Goal: Book appointment/travel/reservation

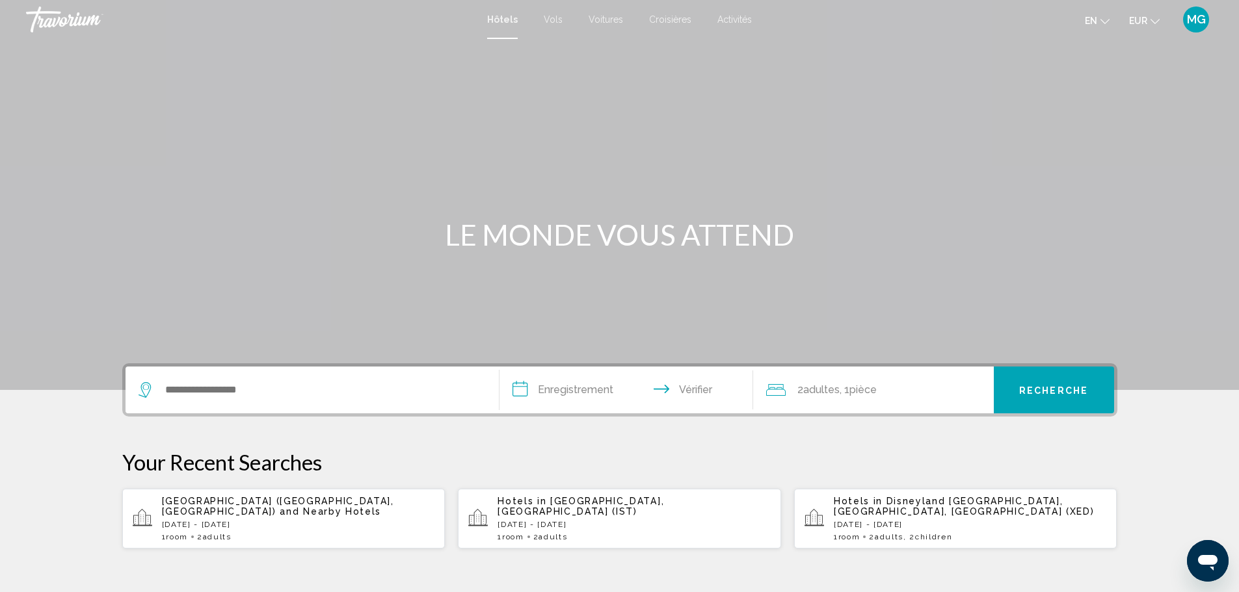
click at [728, 21] on div "Hôtels Vols Voitures Croisières Activités Hôtels Vols Voitures Croisières Activ…" at bounding box center [619, 19] width 1239 height 27
click at [726, 14] on font "Activités" at bounding box center [734, 19] width 34 height 10
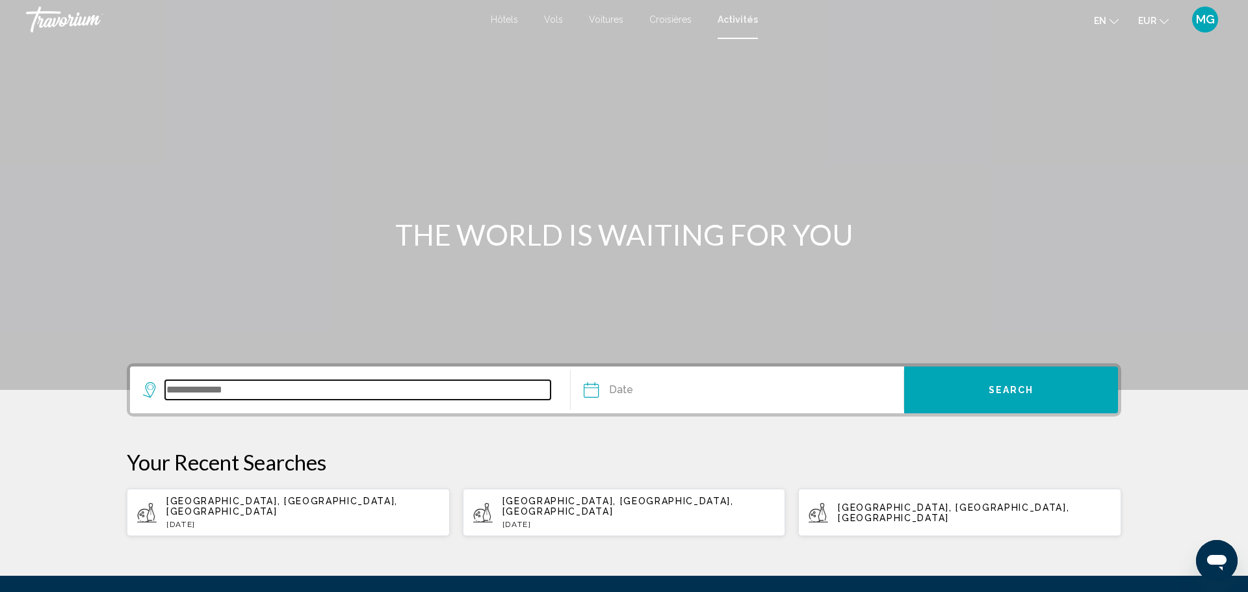
click at [323, 380] on input "Search widget" at bounding box center [358, 390] width 386 height 20
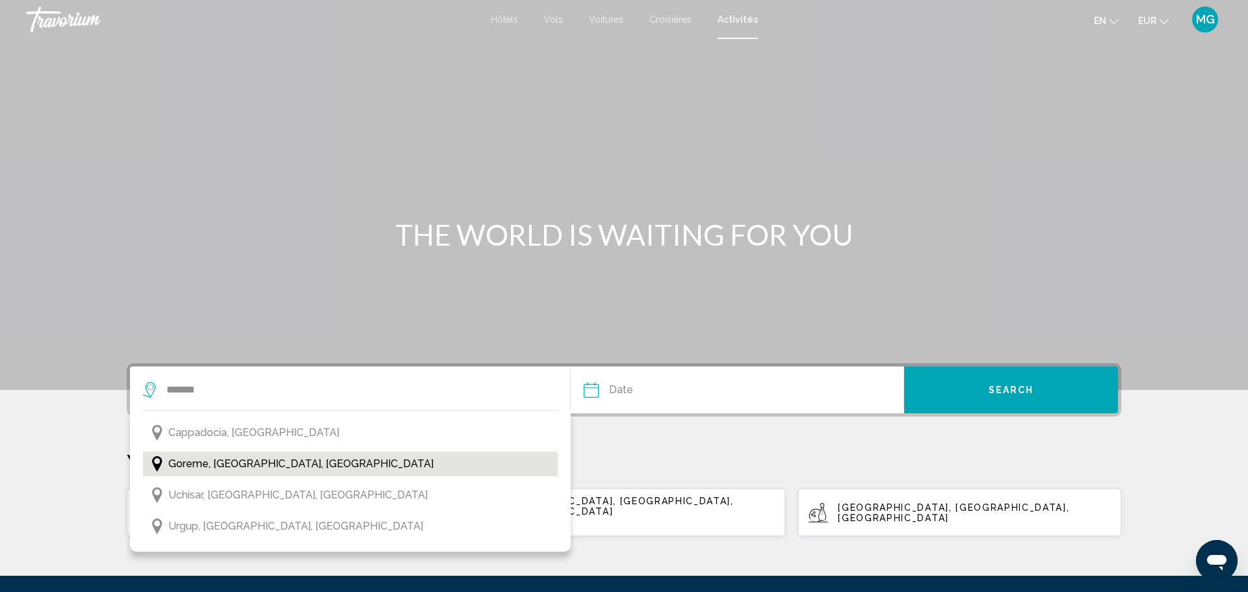
click at [324, 455] on span "Goreme, [GEOGRAPHIC_DATA], [GEOGRAPHIC_DATA]" at bounding box center [300, 464] width 265 height 18
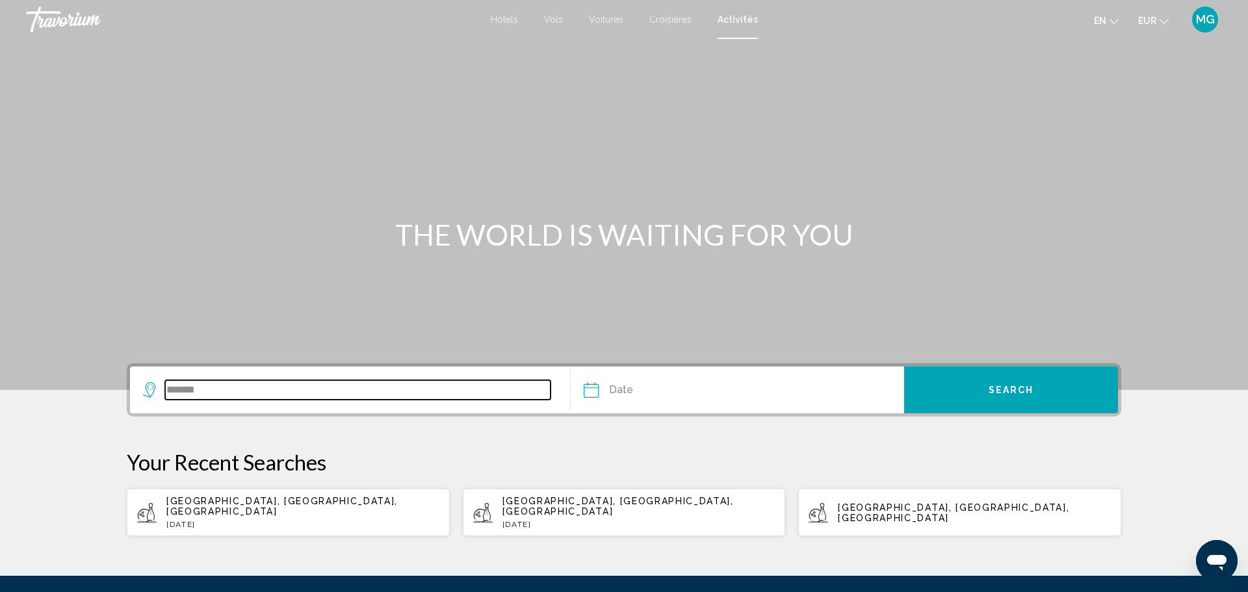
type input "**********"
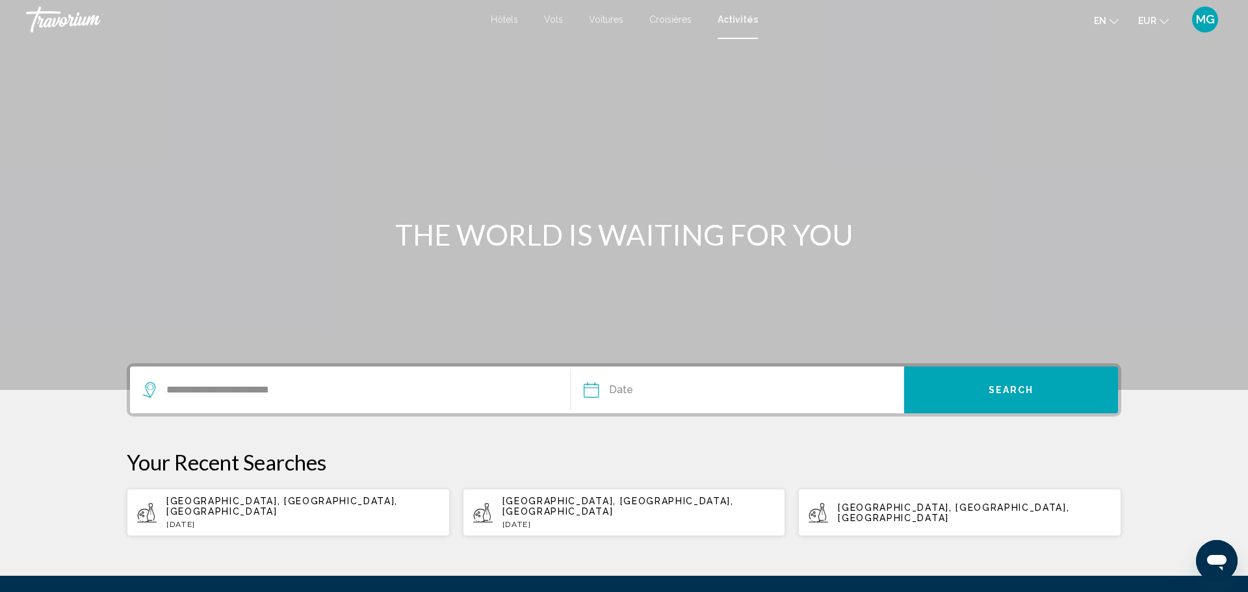
click at [655, 367] on input "Date" at bounding box center [663, 392] width 165 height 51
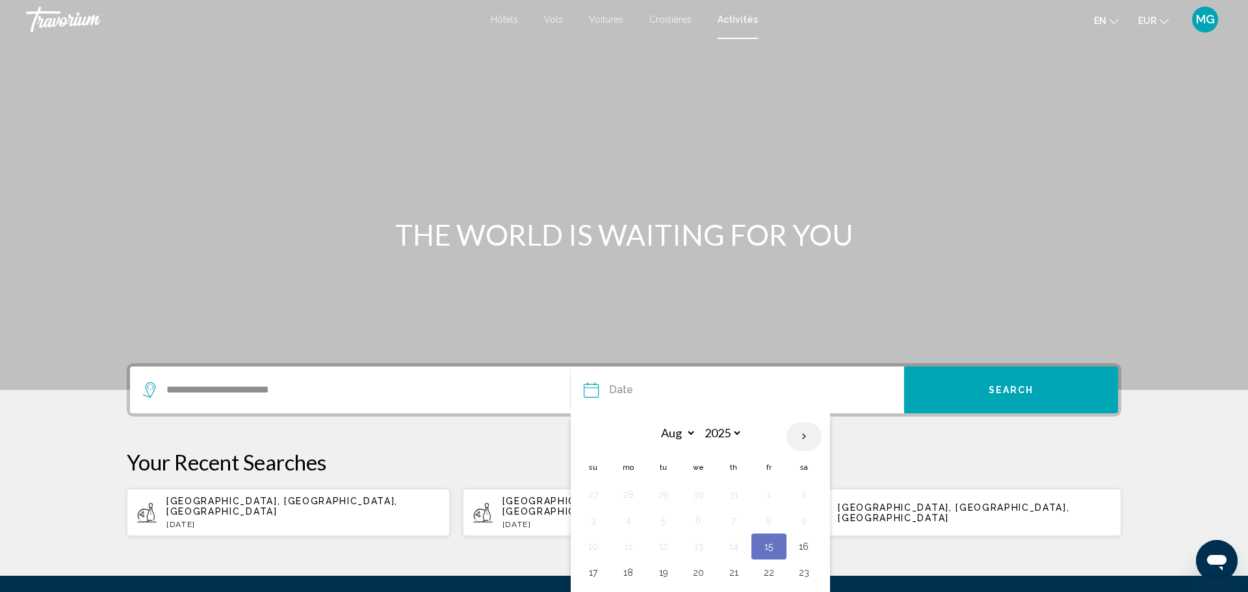
click at [795, 423] on th "Next month" at bounding box center [804, 437] width 35 height 29
select select "*"
click at [598, 590] on button "28" at bounding box center [593, 599] width 21 height 18
type input "**********"
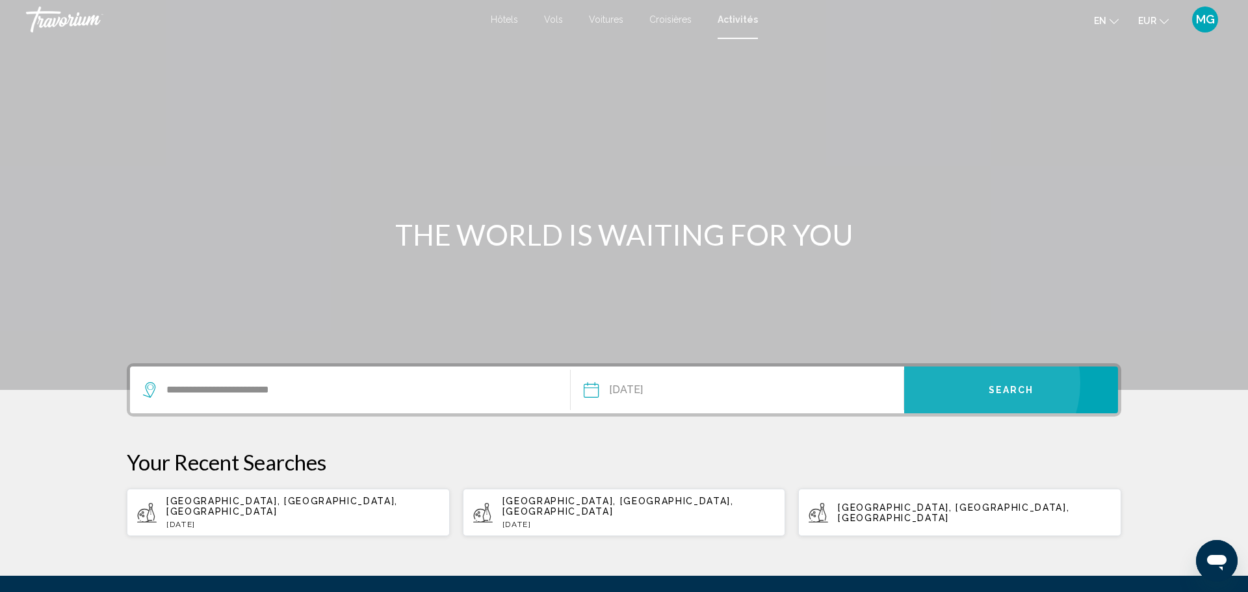
click at [917, 367] on button "Search" at bounding box center [1011, 390] width 214 height 47
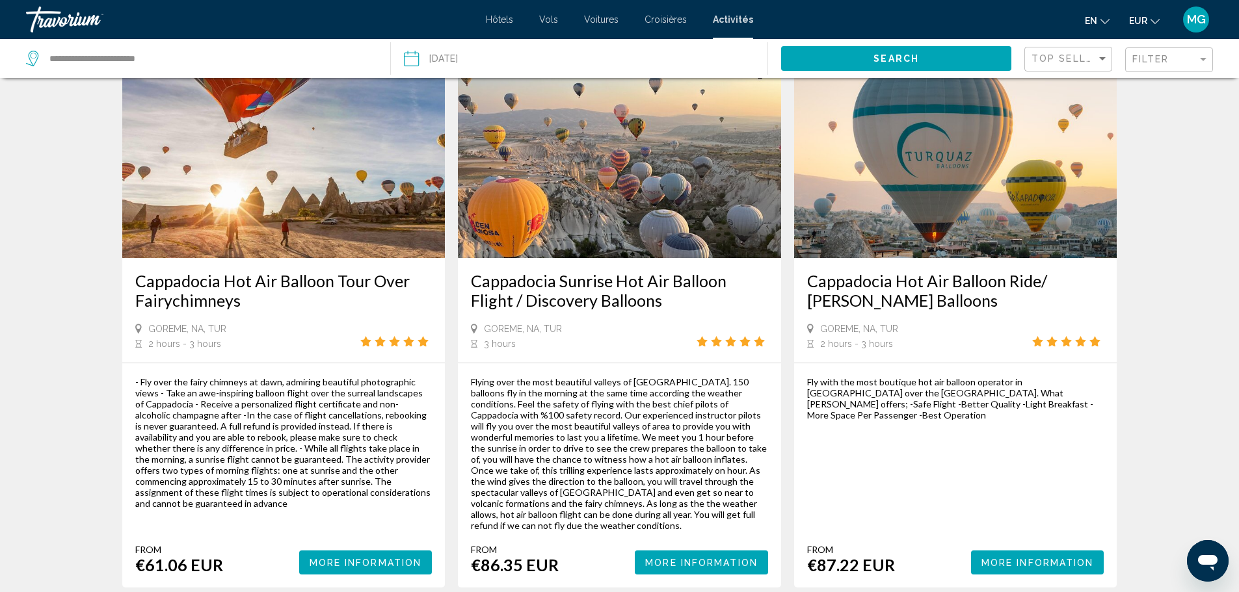
scroll to position [68, 0]
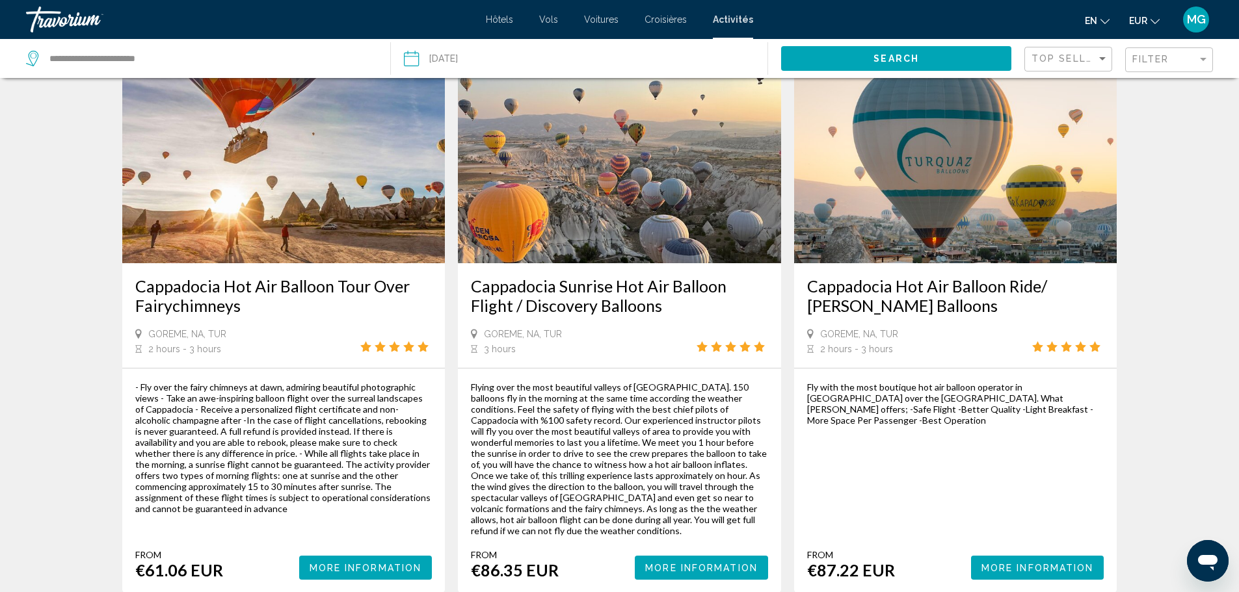
click at [1109, 12] on button "en Anglais Espagnol Français italien Portugais russe" at bounding box center [1097, 20] width 25 height 19
click at [1090, 81] on font "Français" at bounding box center [1071, 86] width 38 height 10
click at [402, 556] on button "Plus d'information" at bounding box center [361, 568] width 142 height 24
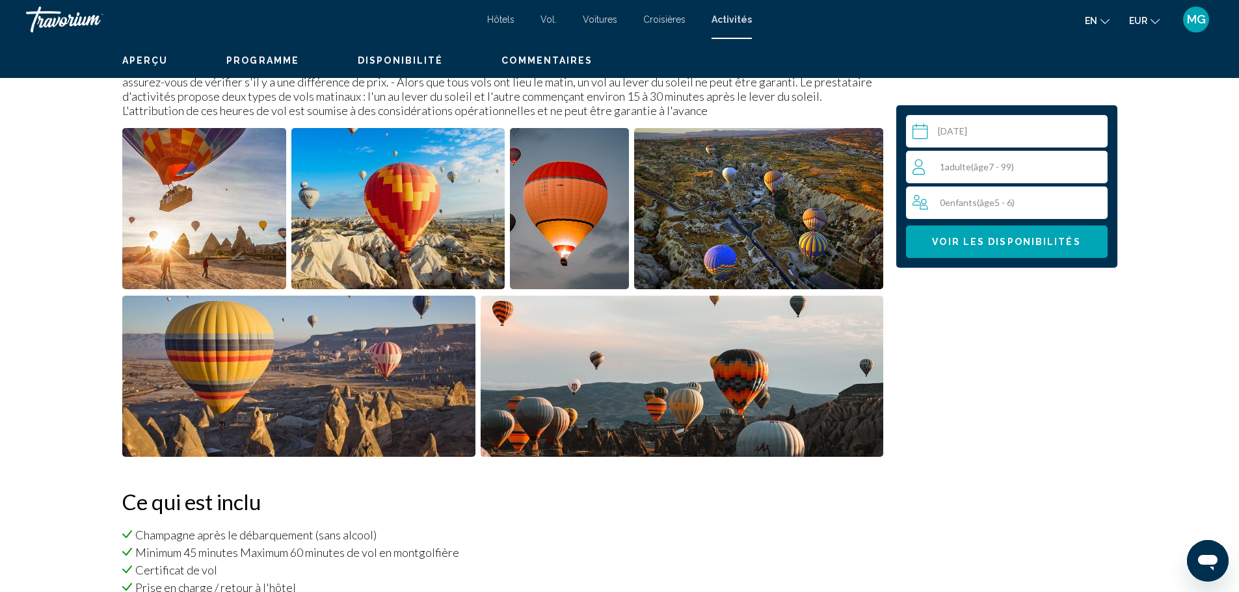
scroll to position [501, 0]
click at [949, 159] on div "1 Adulte Adultes ( âge 7 - 99)" at bounding box center [1009, 167] width 194 height 16
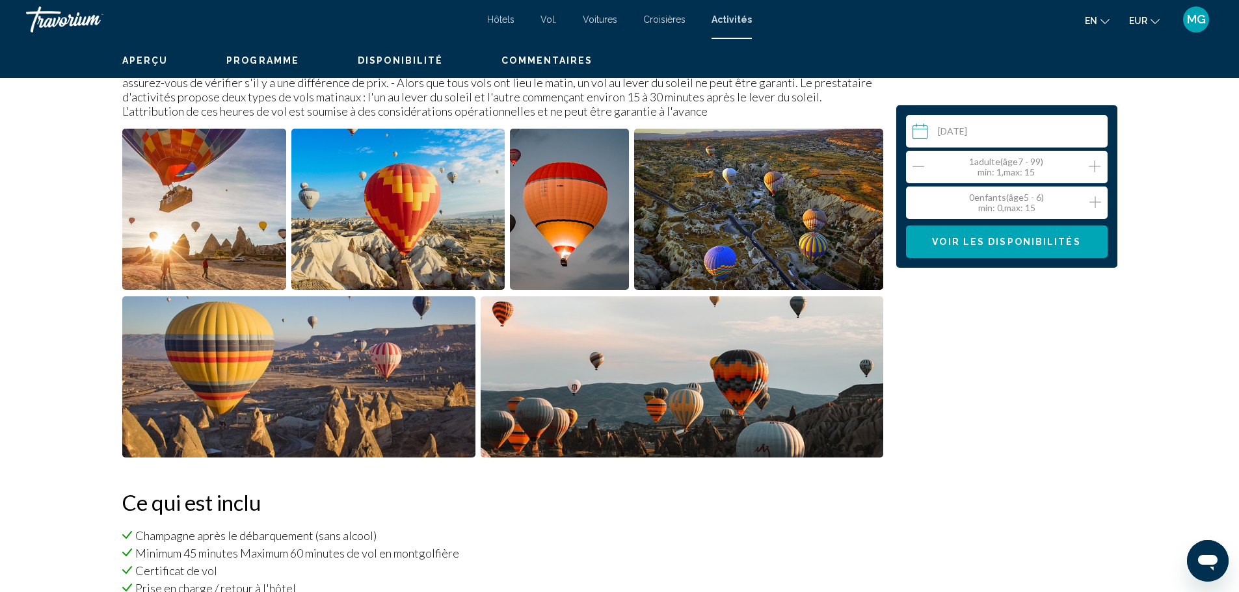
drag, startPoint x: 1004, startPoint y: 136, endPoint x: 1001, endPoint y: 103, distance: 33.3
click at [1001, 115] on div "Sélectionnez une date [DATE] Aug *** *** *** *** *** *** *** *** *** *** *** **…" at bounding box center [1007, 186] width 202 height 143
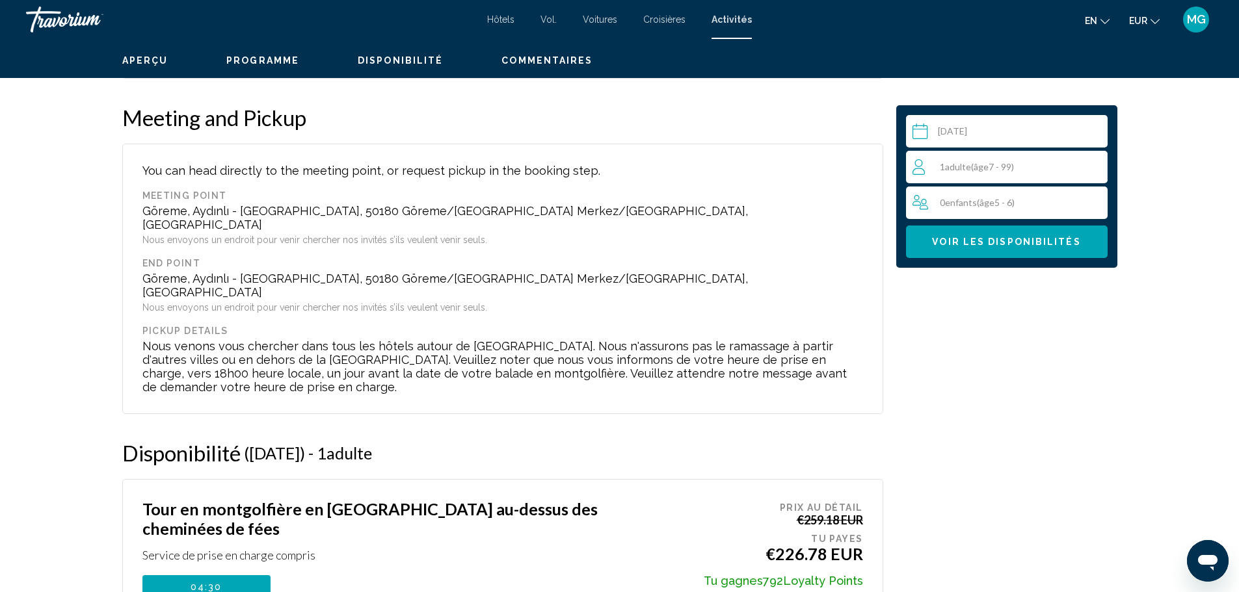
click at [971, 161] on span "( âge 7 - 99)" at bounding box center [992, 166] width 43 height 11
click at [997, 157] on div "1 Adulte Adultes ( âge 7 - 99) min : 1, max : 15" at bounding box center [1009, 167] width 194 height 21
click at [1088, 159] on icon "Increment adults" at bounding box center [1094, 167] width 12 height 16
click at [968, 237] on span "Voir les disponibilités" at bounding box center [1006, 242] width 148 height 10
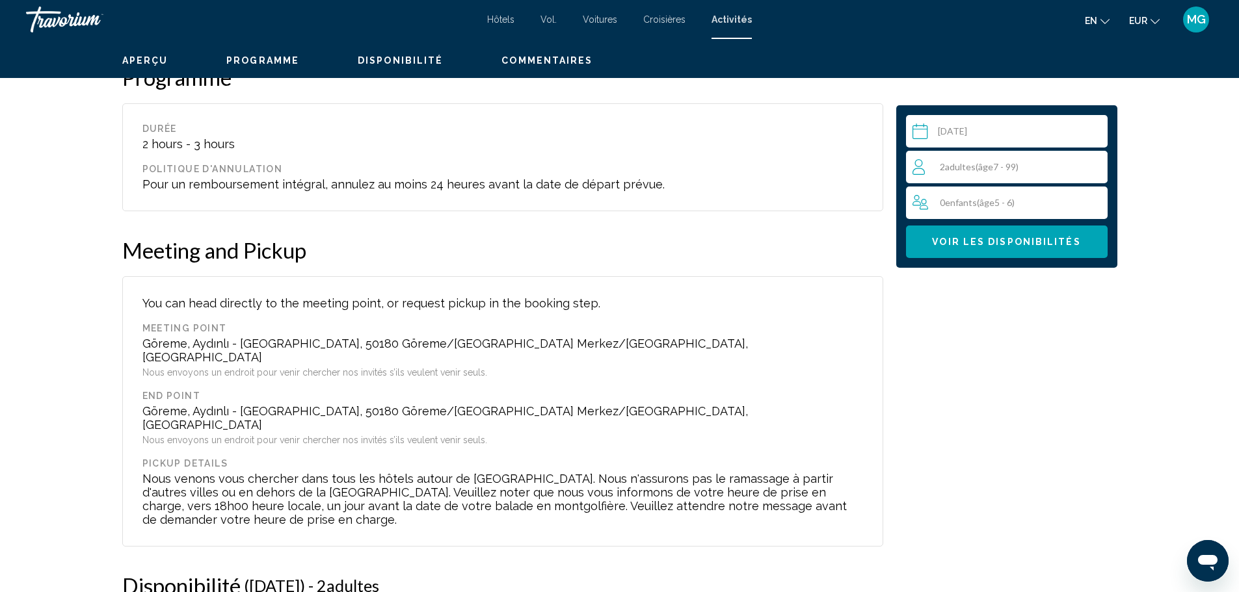
scroll to position [1319, 0]
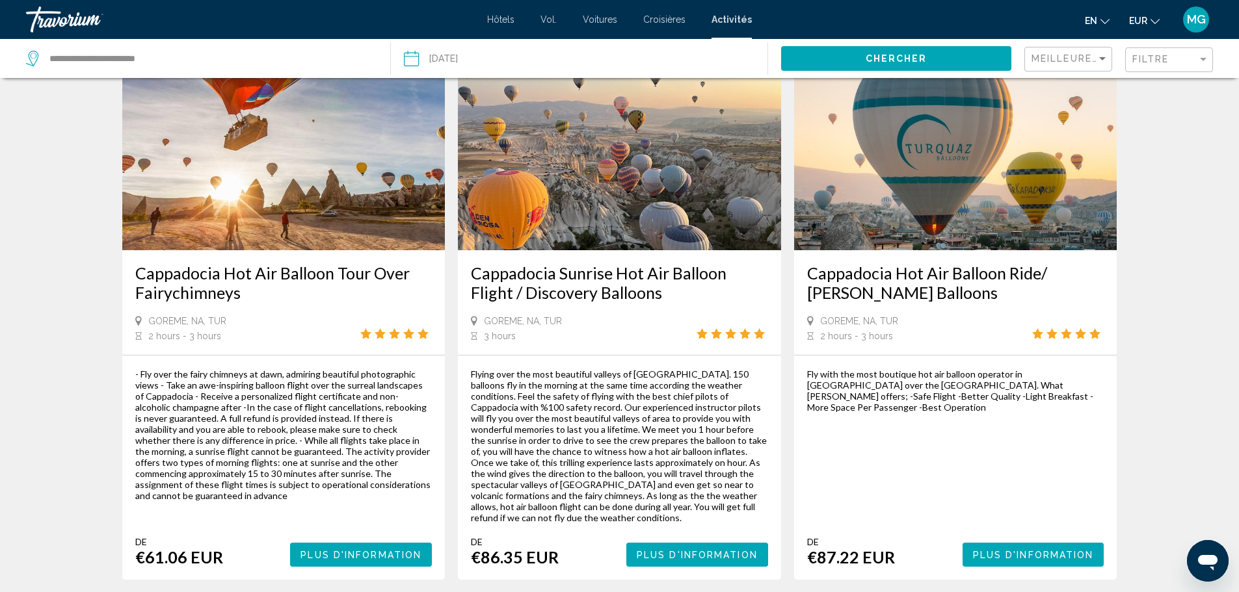
scroll to position [82, 0]
click at [685, 549] on span "Plus d'information" at bounding box center [697, 554] width 121 height 10
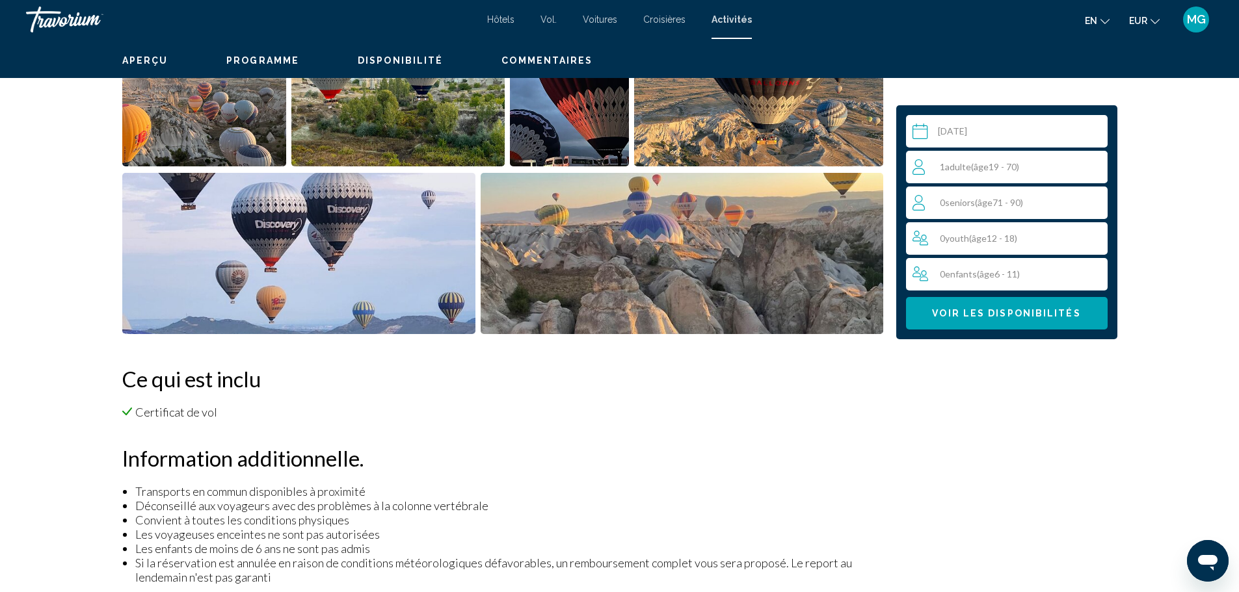
scroll to position [650, 0]
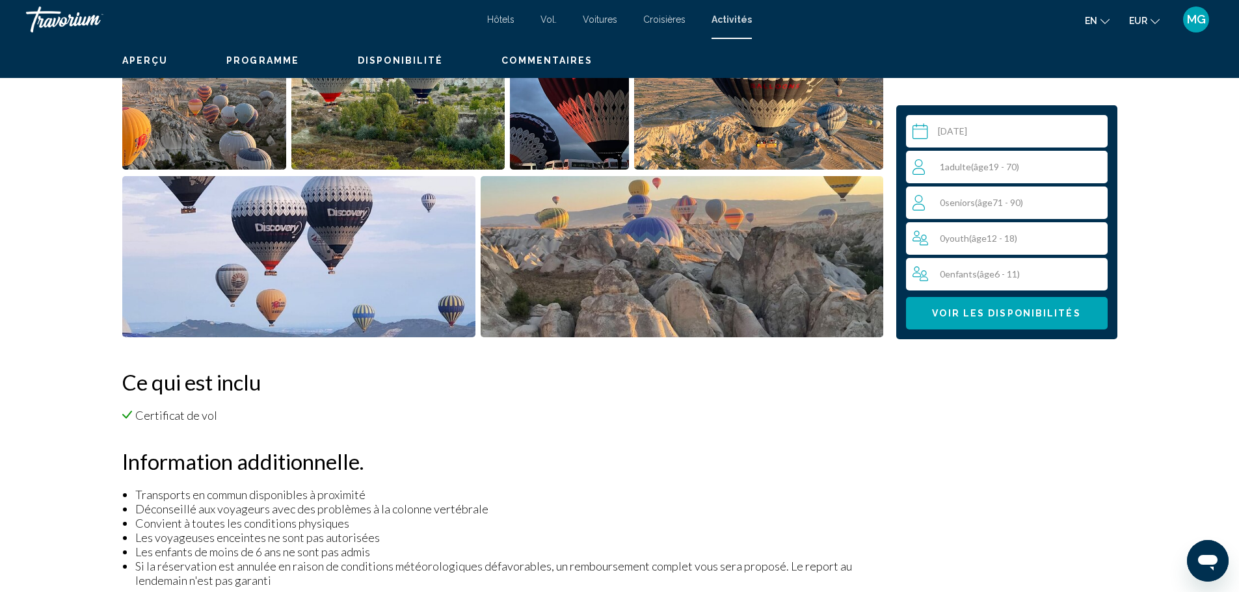
click at [934, 123] on input "Contenu principal" at bounding box center [1009, 133] width 207 height 36
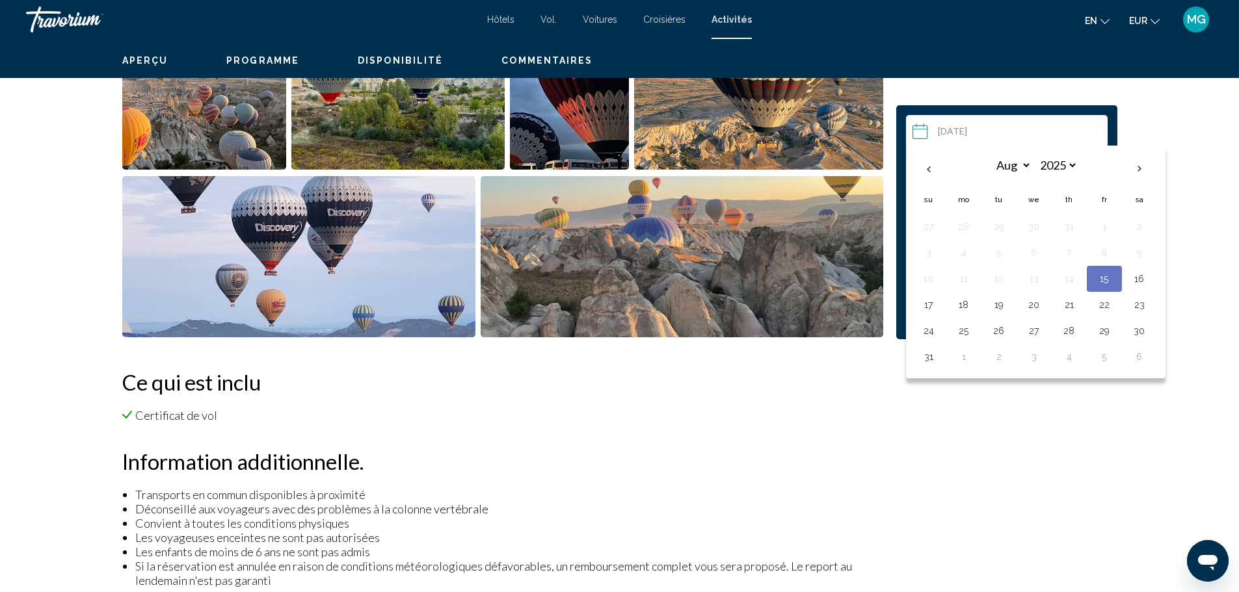
drag, startPoint x: 1114, startPoint y: 133, endPoint x: 986, endPoint y: 141, distance: 128.4
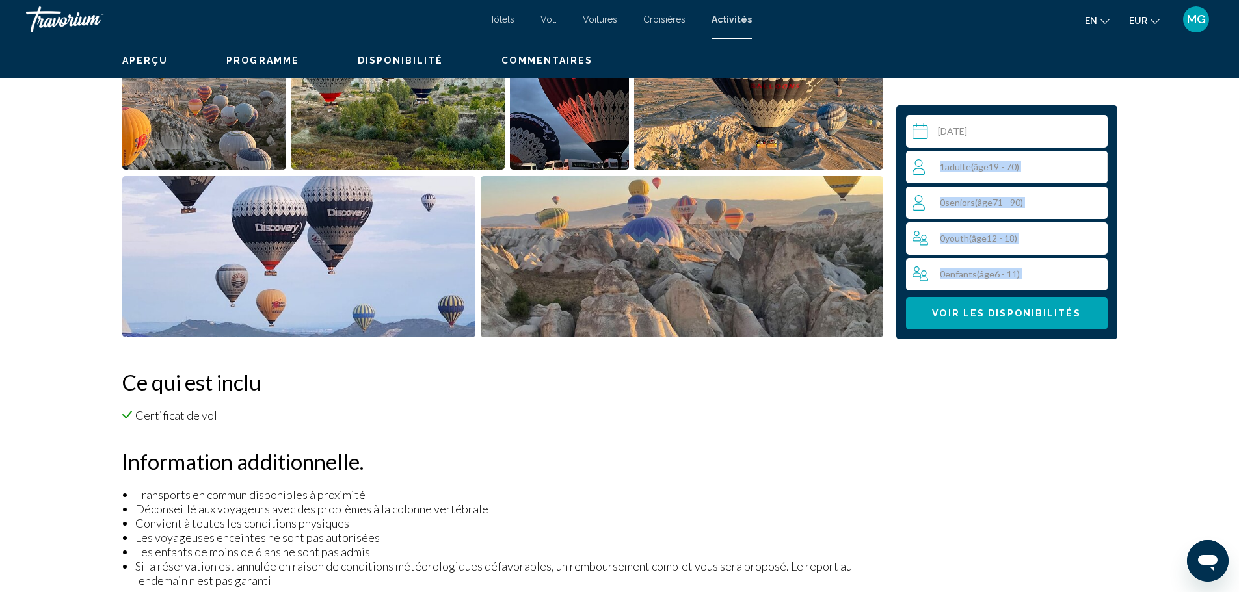
click at [997, 159] on div "1 Adulte Adultes ( âge 19 - 70)" at bounding box center [1009, 167] width 194 height 16
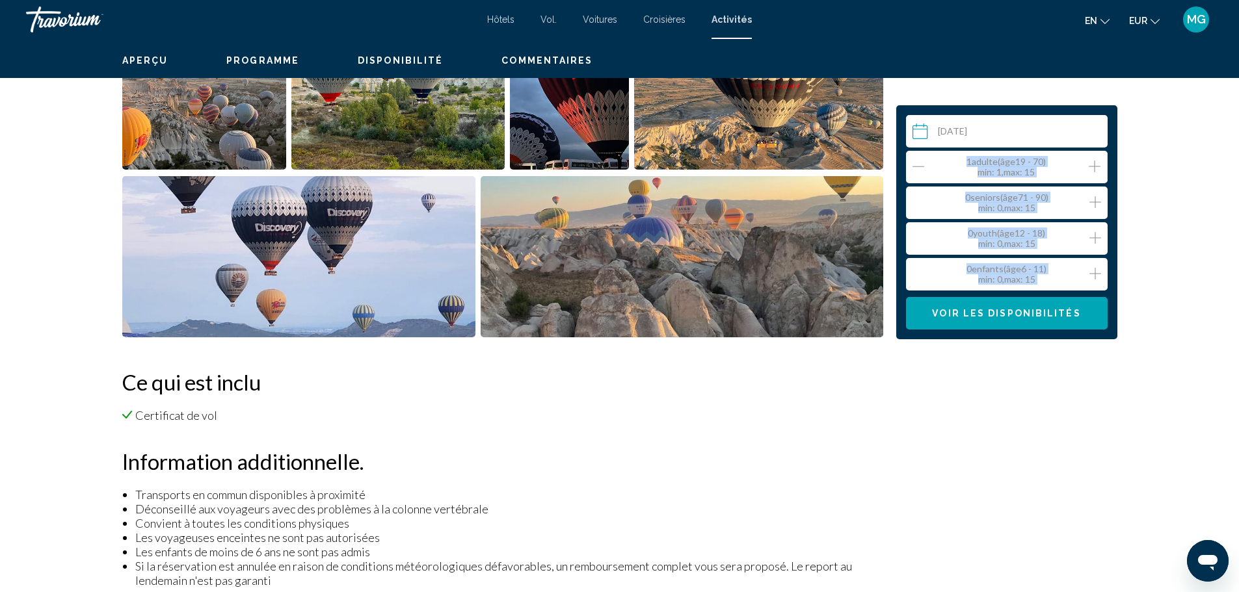
click at [1088, 159] on icon "Increment adults" at bounding box center [1094, 167] width 12 height 16
click at [927, 297] on button "Voir les disponibilités" at bounding box center [1007, 313] width 202 height 33
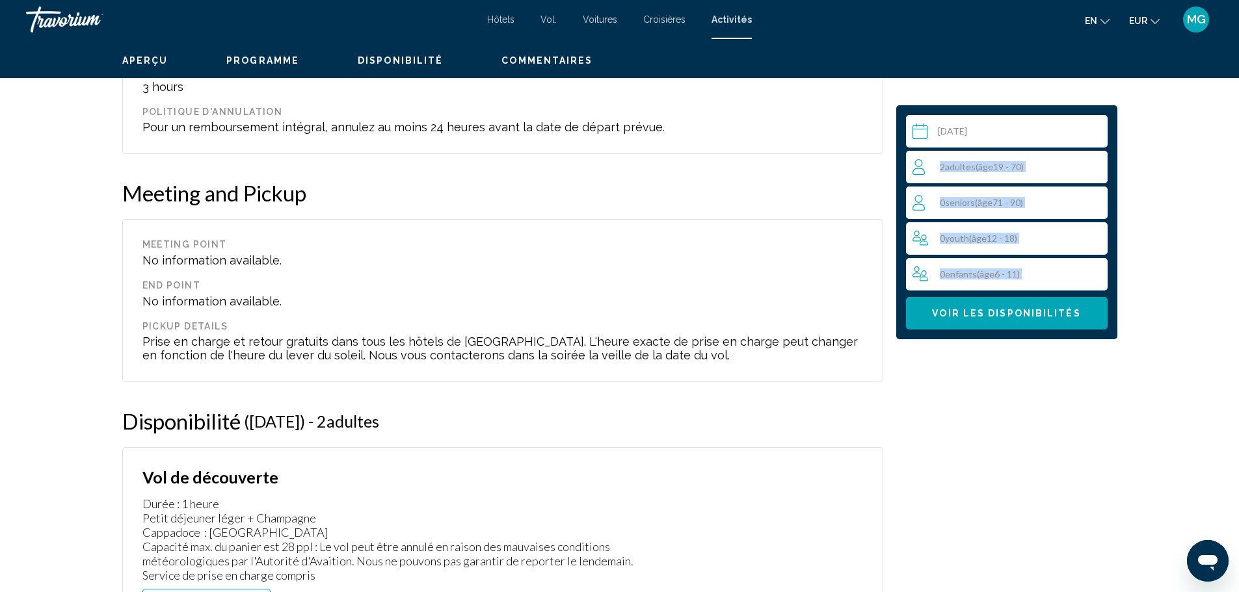
scroll to position [1496, 0]
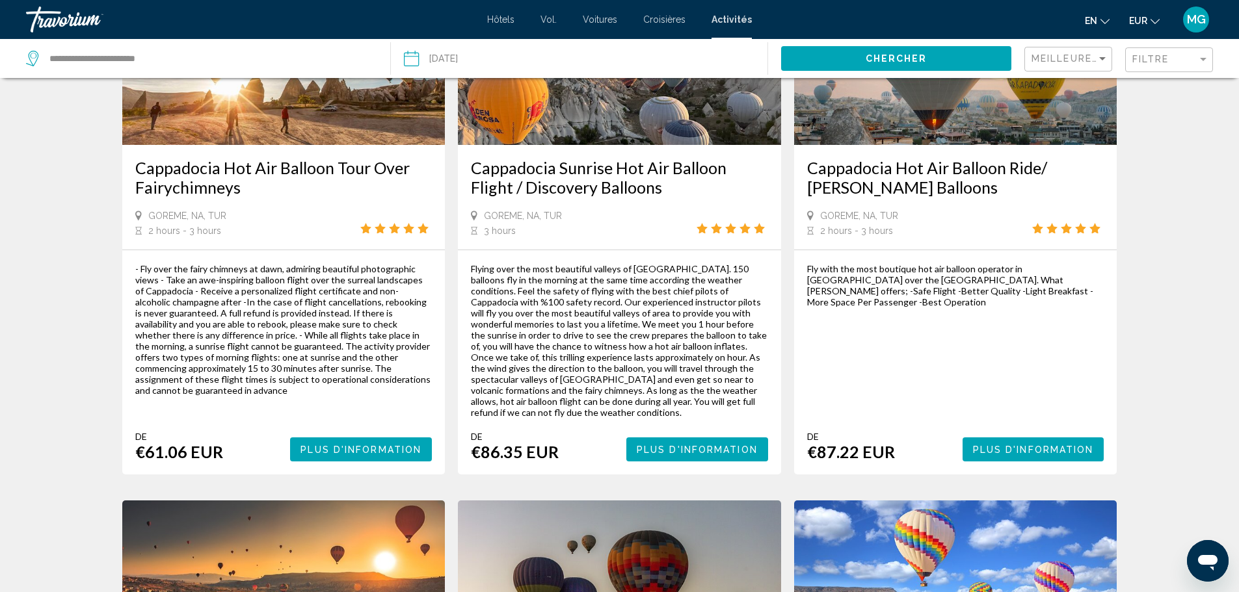
scroll to position [185, 0]
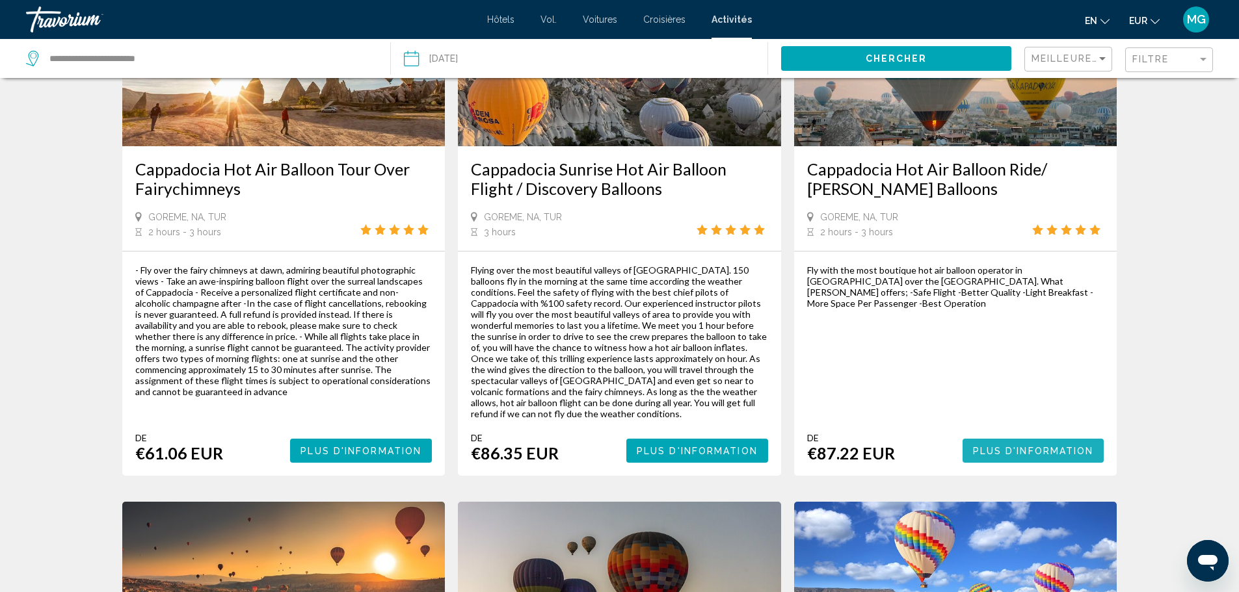
click at [973, 446] on span "Plus d'information" at bounding box center [1033, 451] width 121 height 10
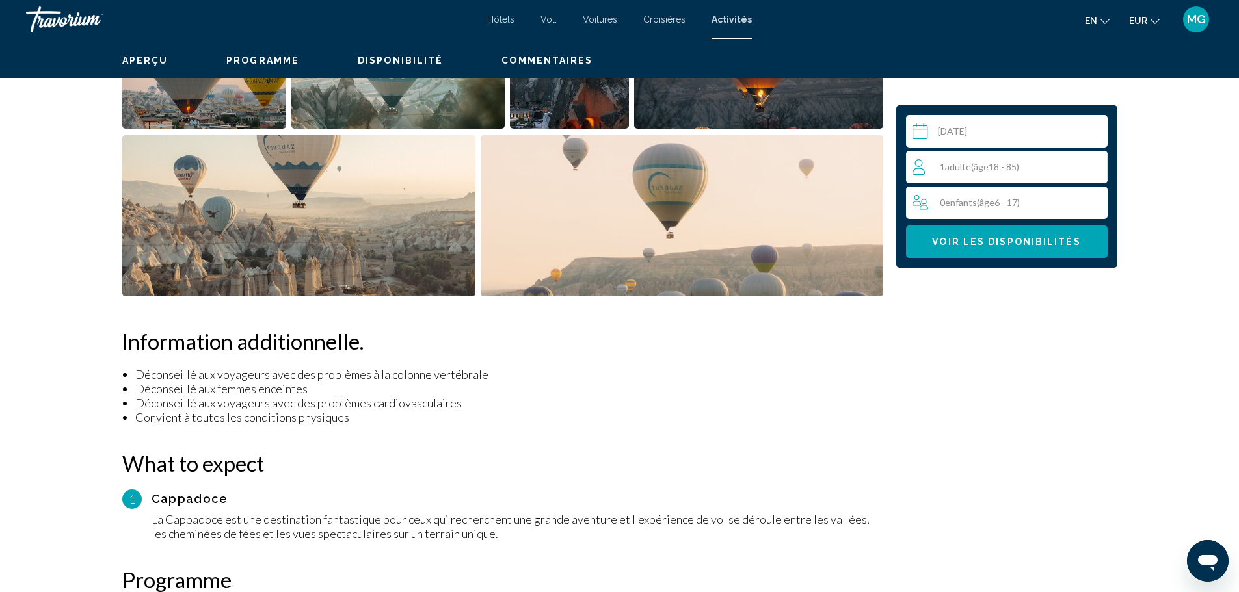
scroll to position [604, 0]
click at [912, 151] on div "1 Adulte Adultes ( âge 18 - 85)" at bounding box center [1009, 167] width 195 height 33
click at [1012, 157] on div "1 Adulte Adultes ( âge 18 - 85) min : 1, max : 15" at bounding box center [1009, 167] width 194 height 21
click at [1088, 159] on icon "Increment adults" at bounding box center [1094, 167] width 12 height 16
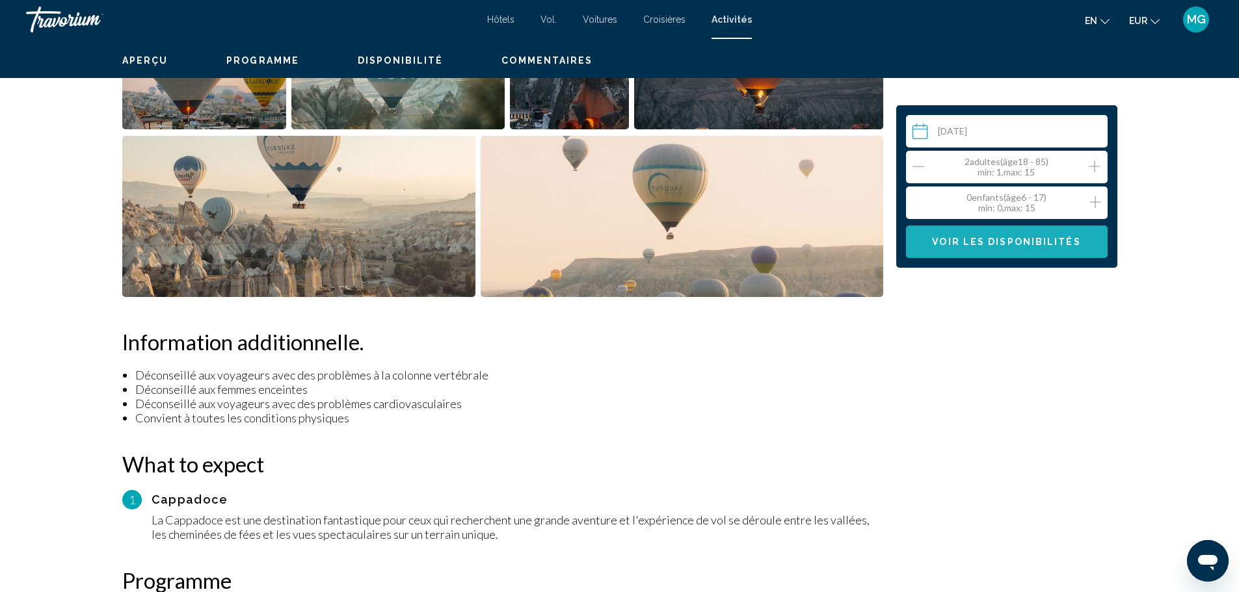
click at [975, 237] on span "Voir les disponibilités" at bounding box center [1006, 242] width 148 height 10
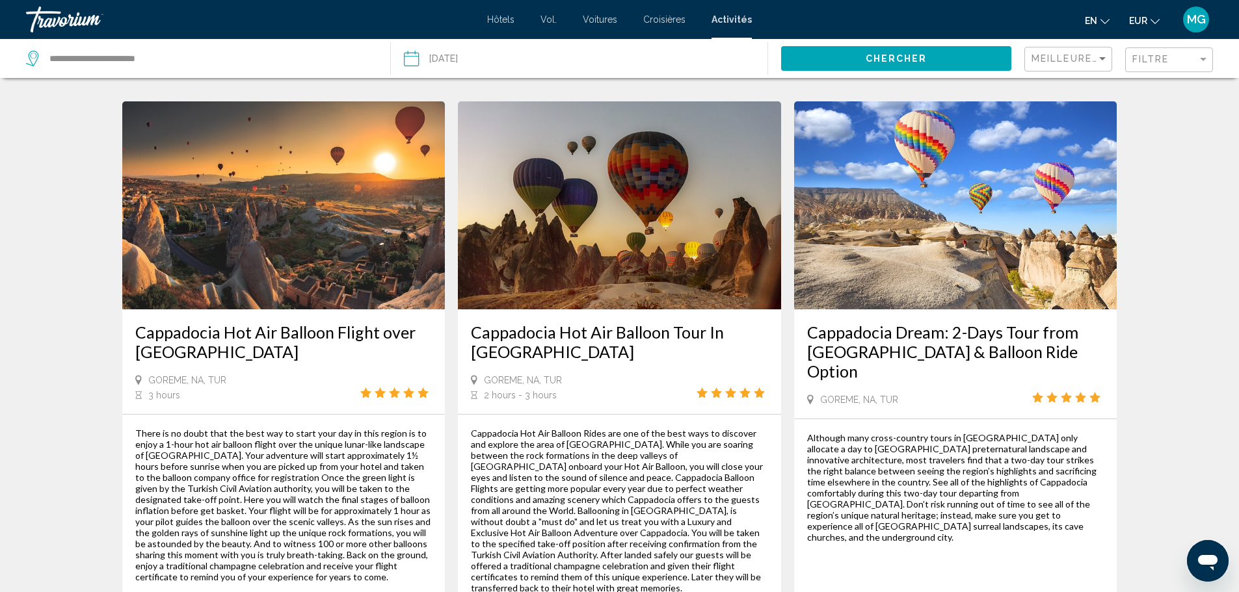
scroll to position [587, 0]
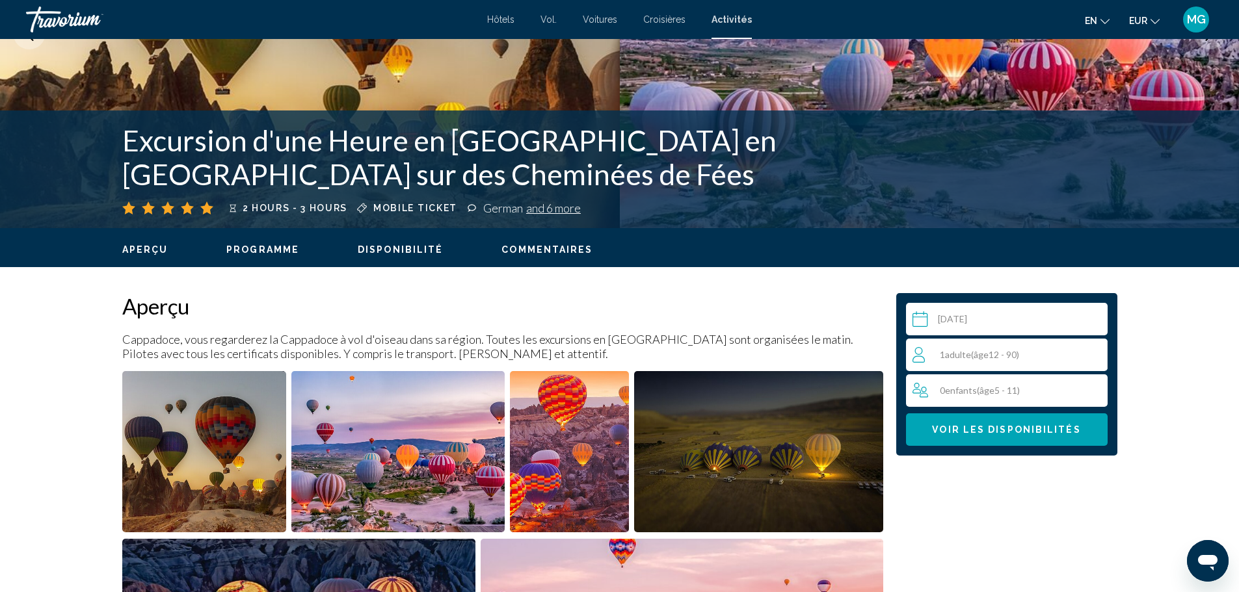
scroll to position [218, 0]
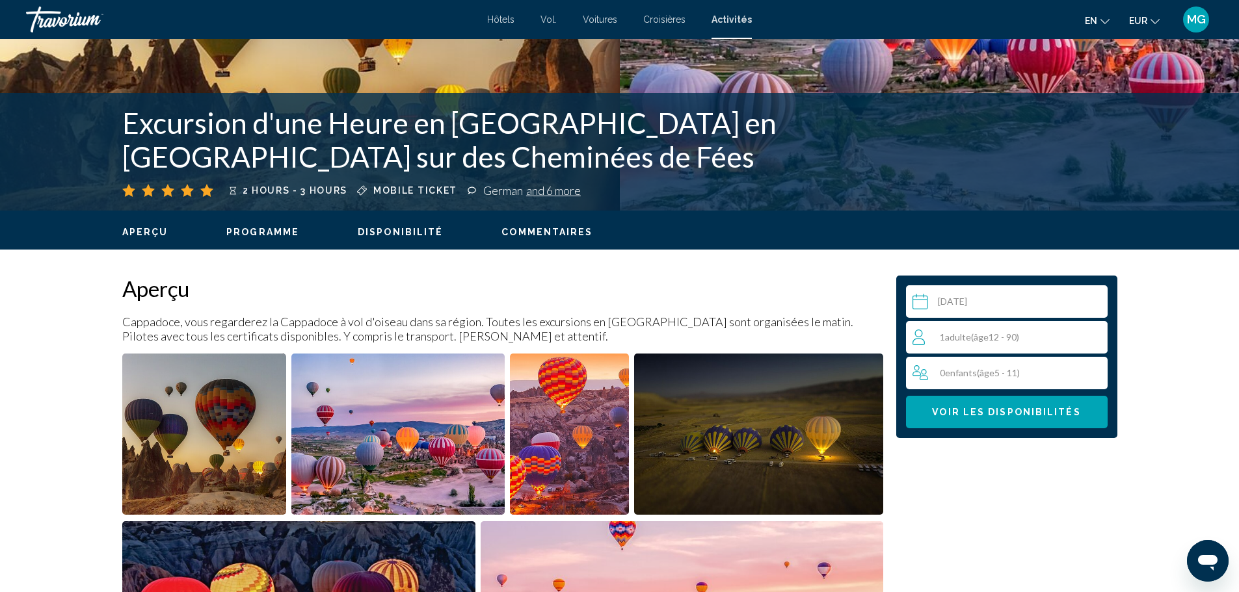
click at [921, 330] on div "1 Adulte Adultes ( âge 12 - 90)" at bounding box center [1009, 338] width 194 height 16
click at [1088, 329] on icon "Increment adults" at bounding box center [1094, 337] width 12 height 16
click at [912, 329] on icon "Decrement adults" at bounding box center [918, 337] width 12 height 16
click at [925, 396] on button "Voir les disponibilités" at bounding box center [1007, 412] width 202 height 33
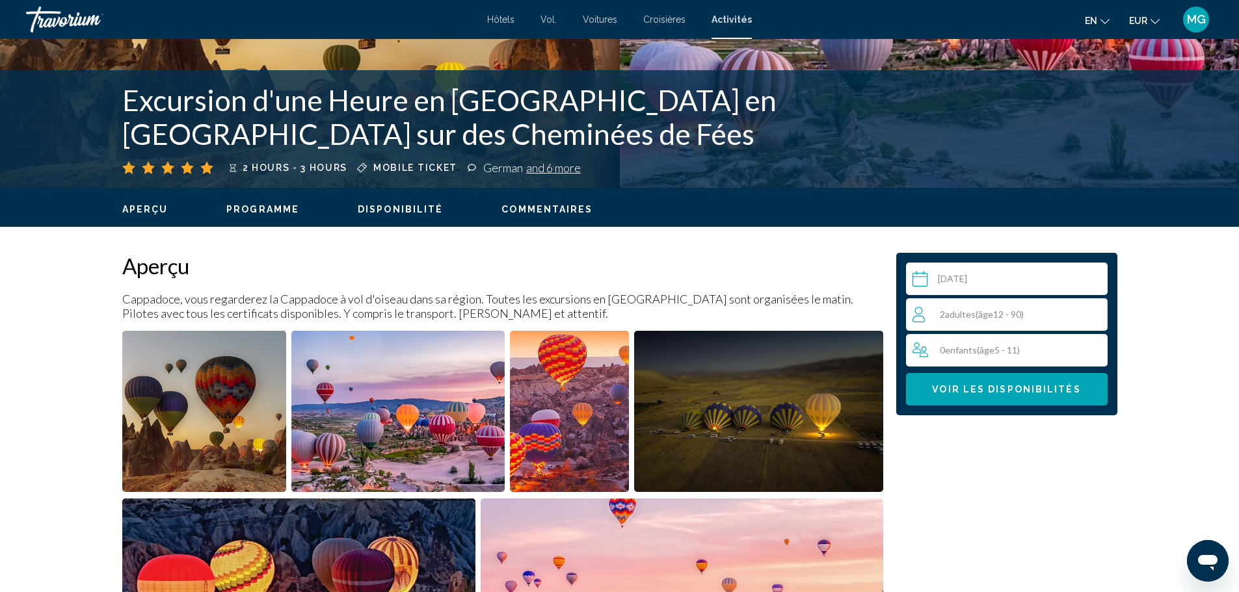
scroll to position [241, 0]
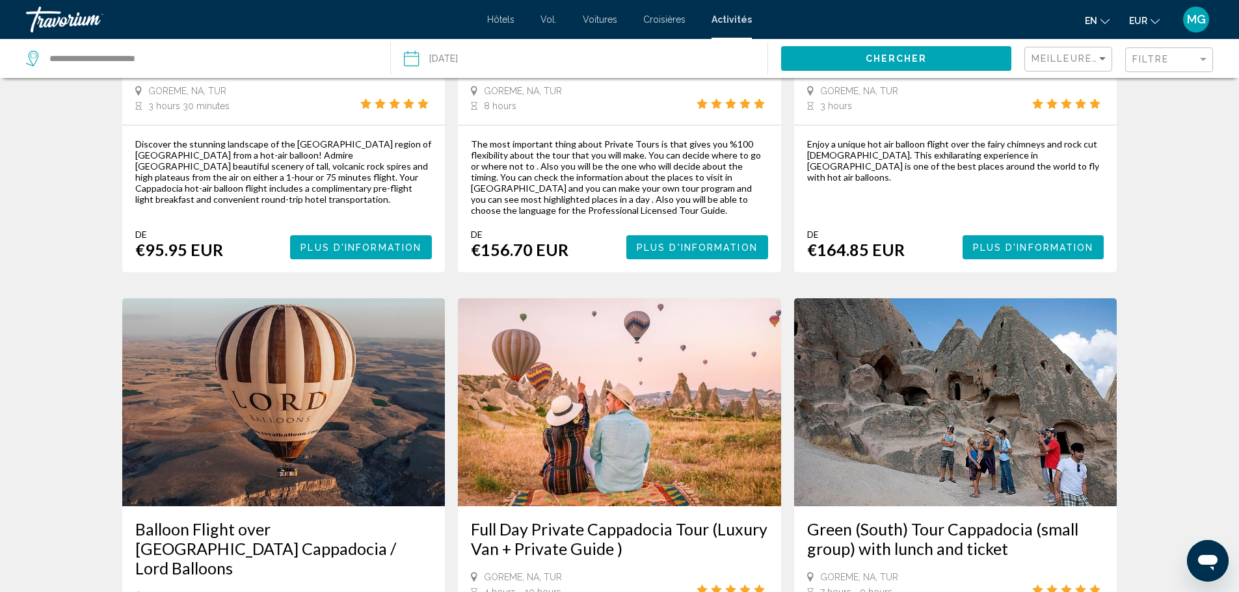
scroll to position [1458, 0]
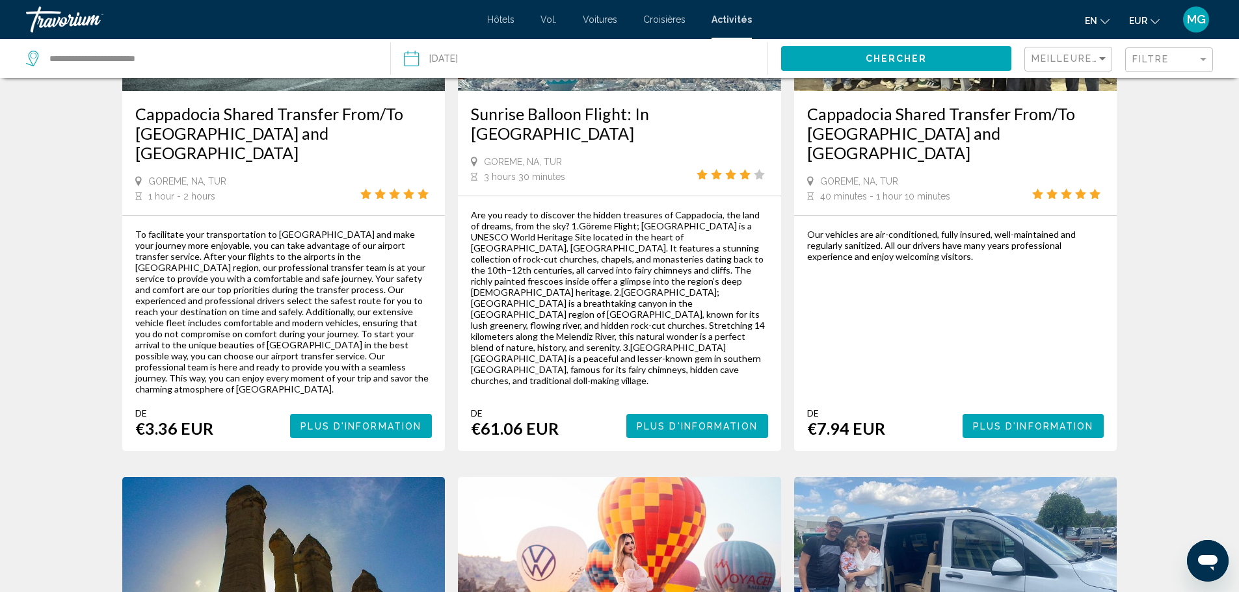
scroll to position [1419, 0]
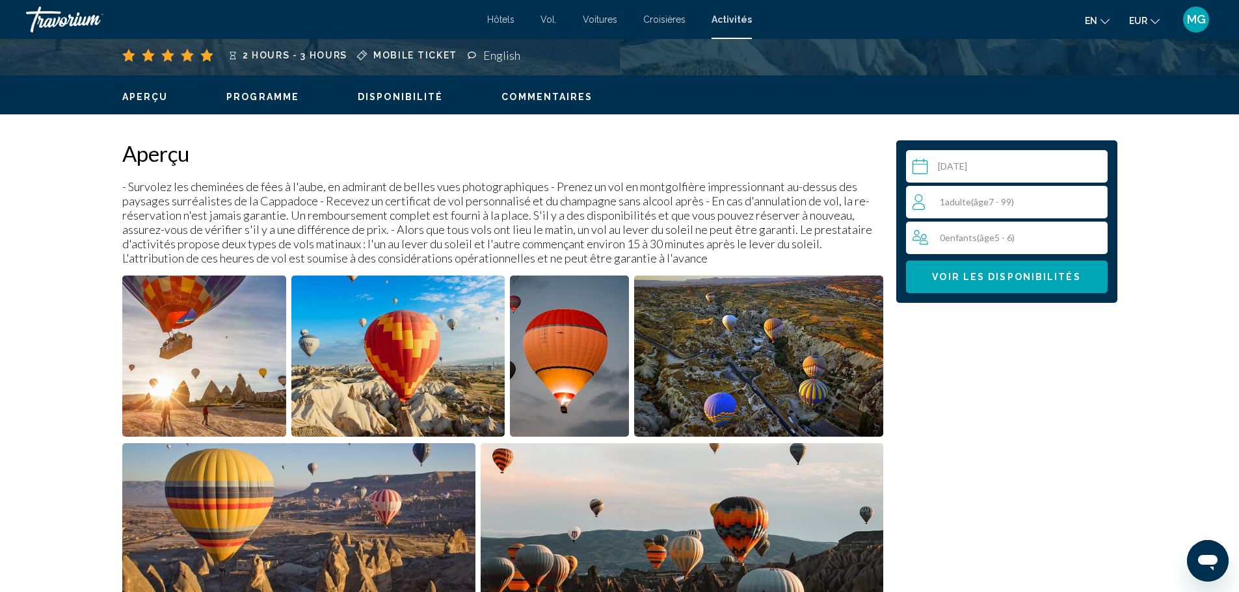
scroll to position [354, 0]
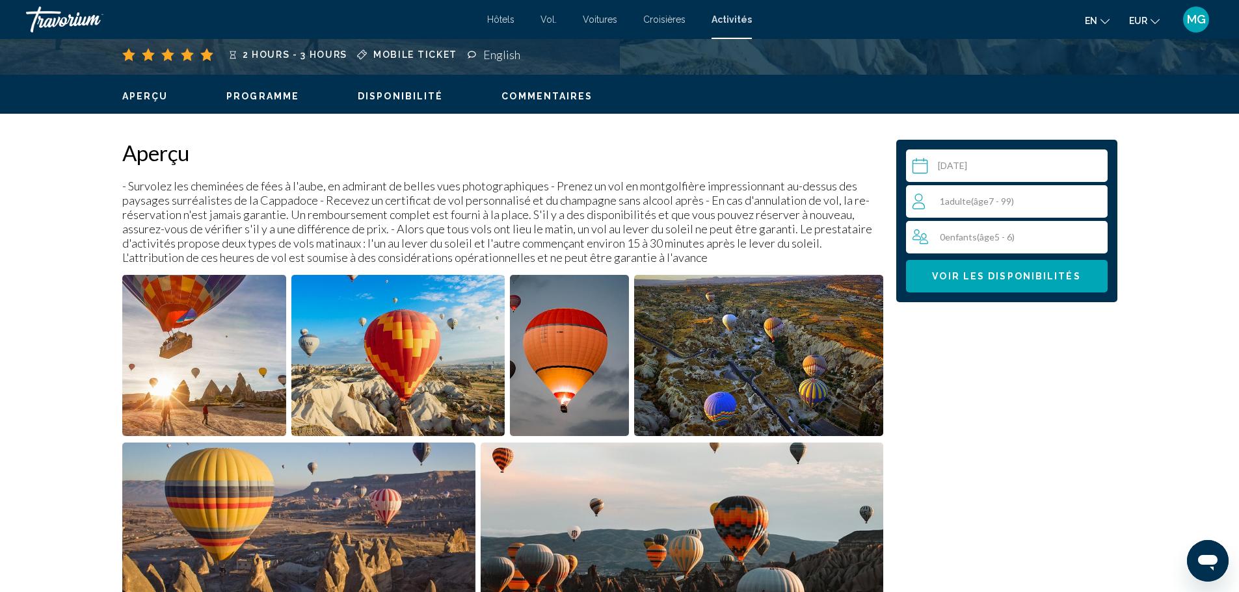
click at [973, 196] on span "âge" at bounding box center [980, 201] width 15 height 11
click at [1088, 193] on icon "Increment adults" at bounding box center [1094, 201] width 12 height 16
click at [947, 272] on span "Voir les disponibilités" at bounding box center [1006, 277] width 148 height 10
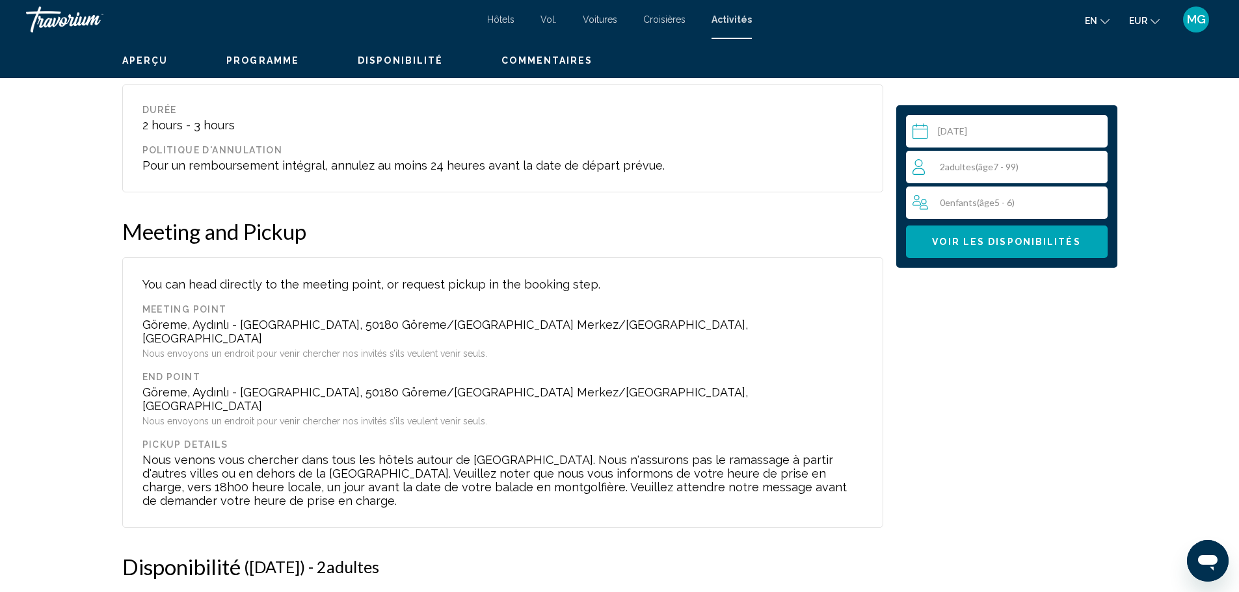
scroll to position [1340, 0]
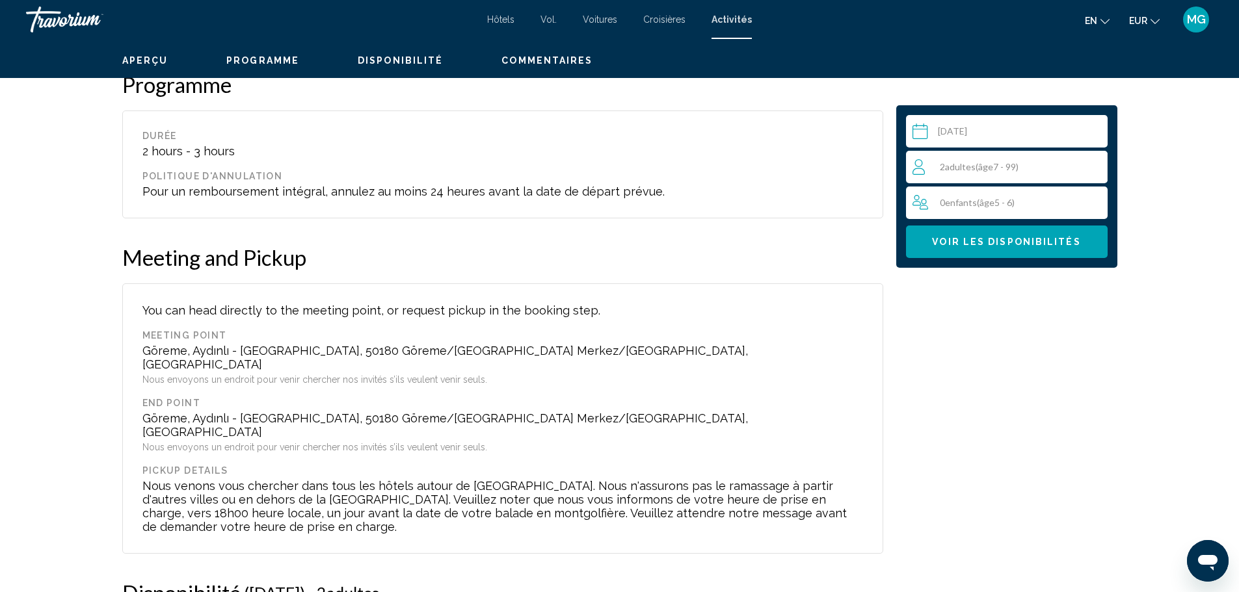
scroll to position [1313, 0]
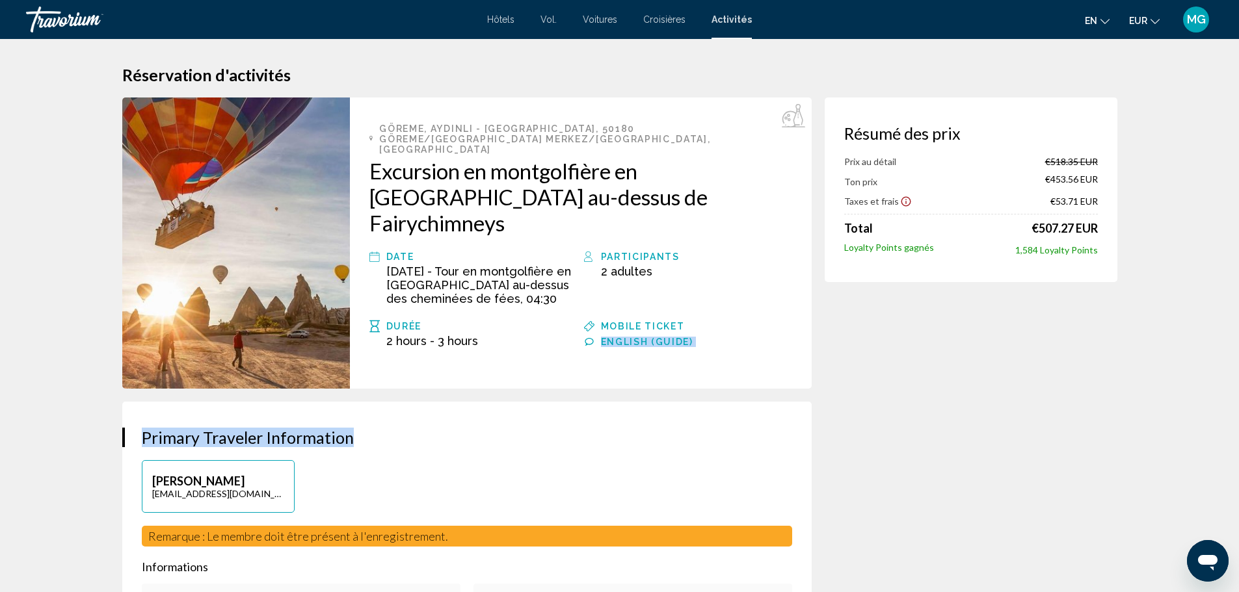
drag, startPoint x: 721, startPoint y: 339, endPoint x: 742, endPoint y: 251, distance: 90.8
click at [742, 251] on div "Passer au contenu principal Hôtels Vol. Voitures Croisières Activités Hôtels Vo…" at bounding box center [619, 296] width 1239 height 592
click at [742, 319] on div "Mobile ticket" at bounding box center [696, 327] width 191 height 16
